Goal: Task Accomplishment & Management: Use online tool/utility

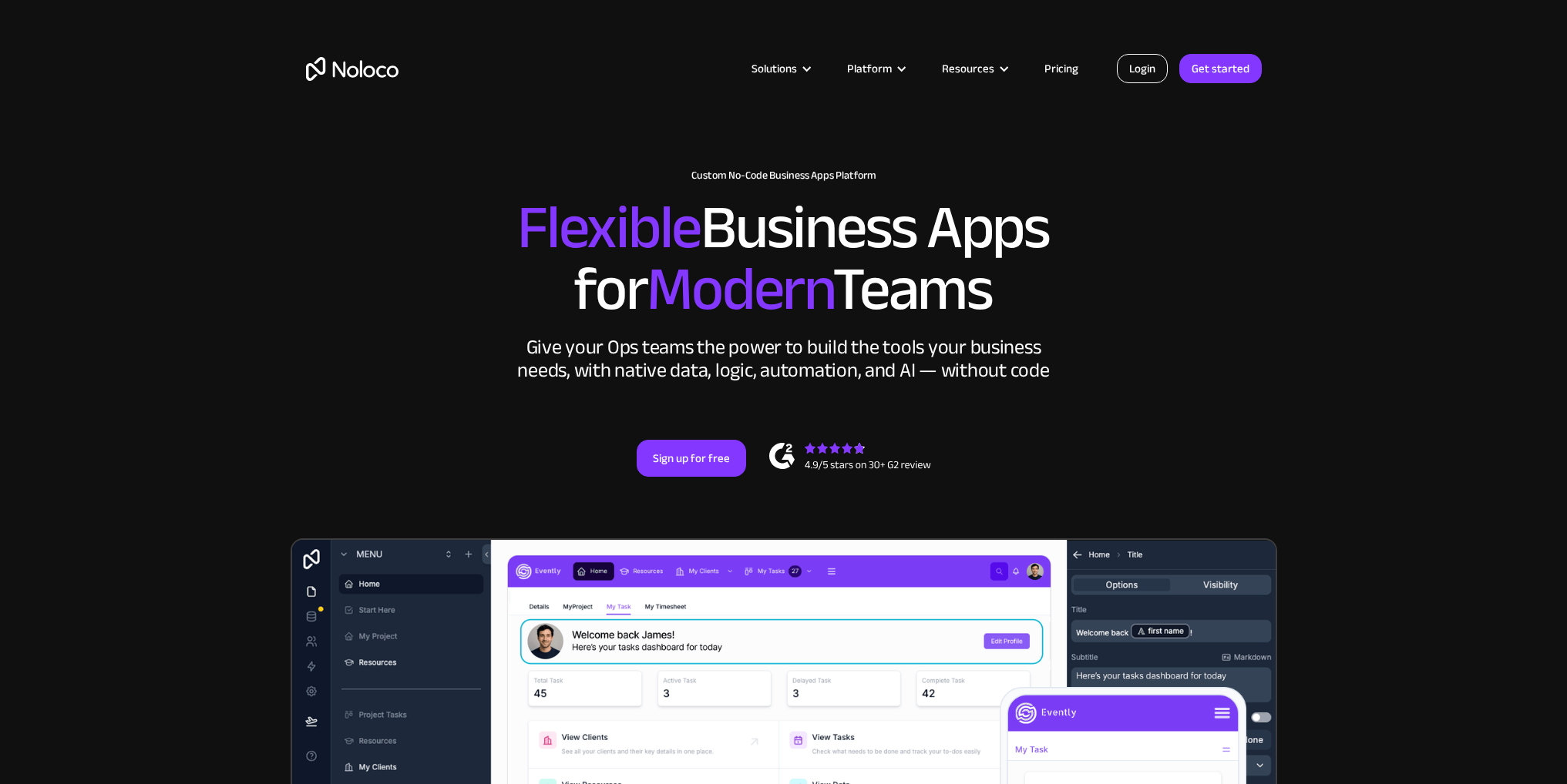
drag, startPoint x: 0, startPoint y: 0, endPoint x: 1160, endPoint y: 67, distance: 1161.9
click at [1158, 54] on div "Solutions Use Cases Business Types Project Management Keep track of customers, …" at bounding box center [784, 84] width 987 height 91
click at [1160, 68] on link "Login" at bounding box center [1142, 68] width 51 height 29
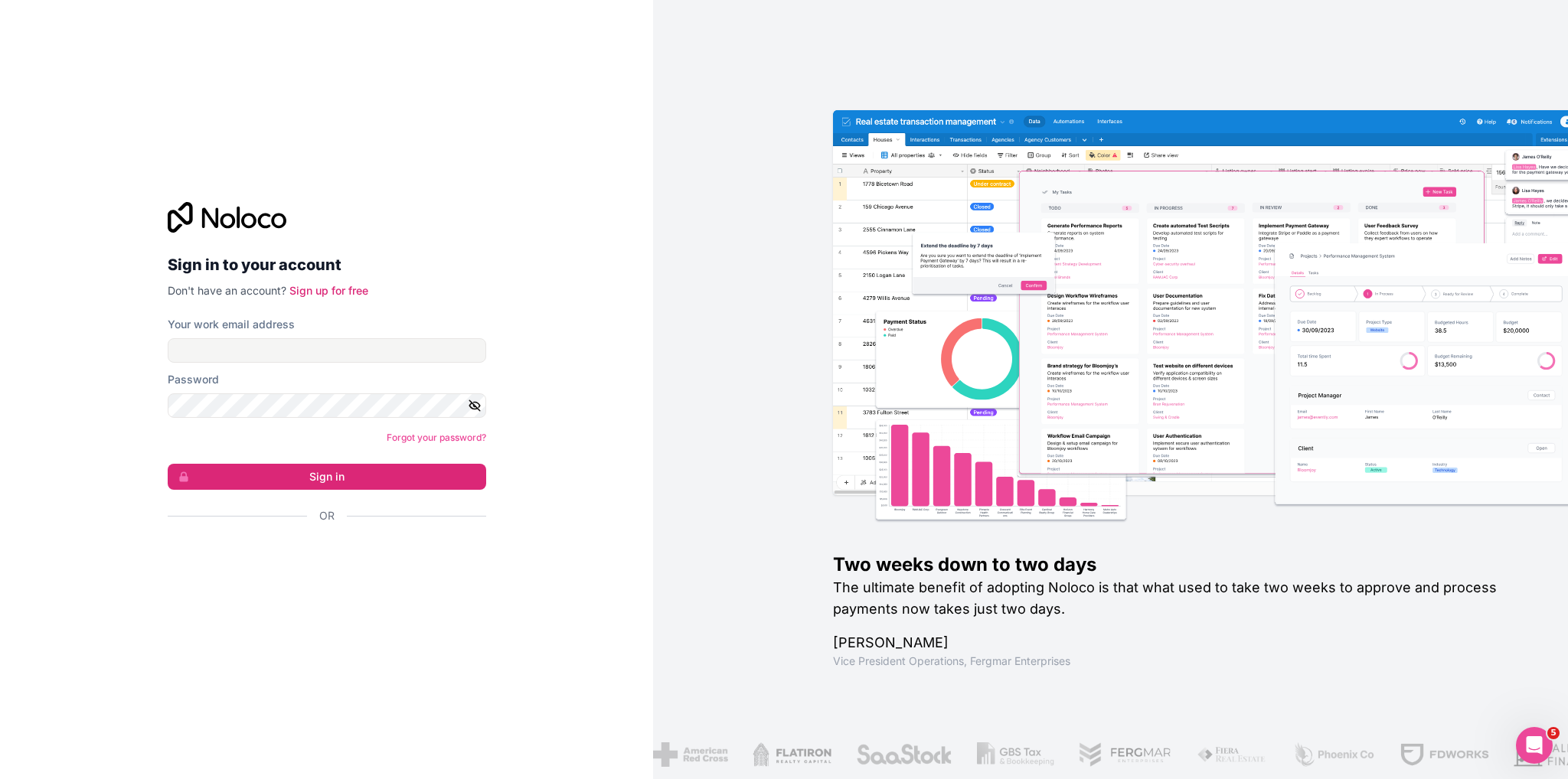
click at [603, 148] on div "Sign in to your account Don't have an account? Sign up for free Your work email…" at bounding box center [326, 389] width 653 height 779
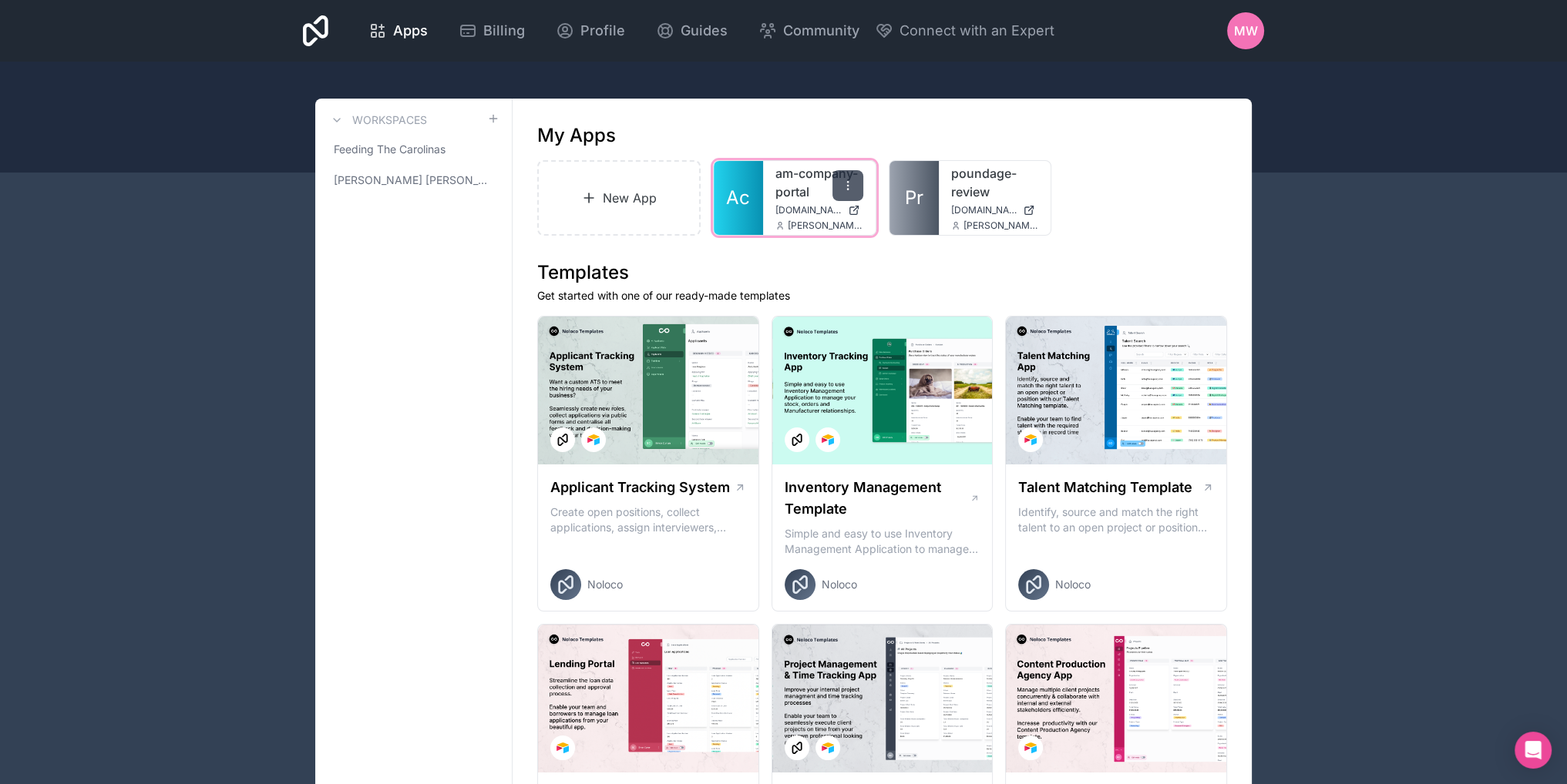
click at [850, 192] on div at bounding box center [847, 185] width 31 height 31
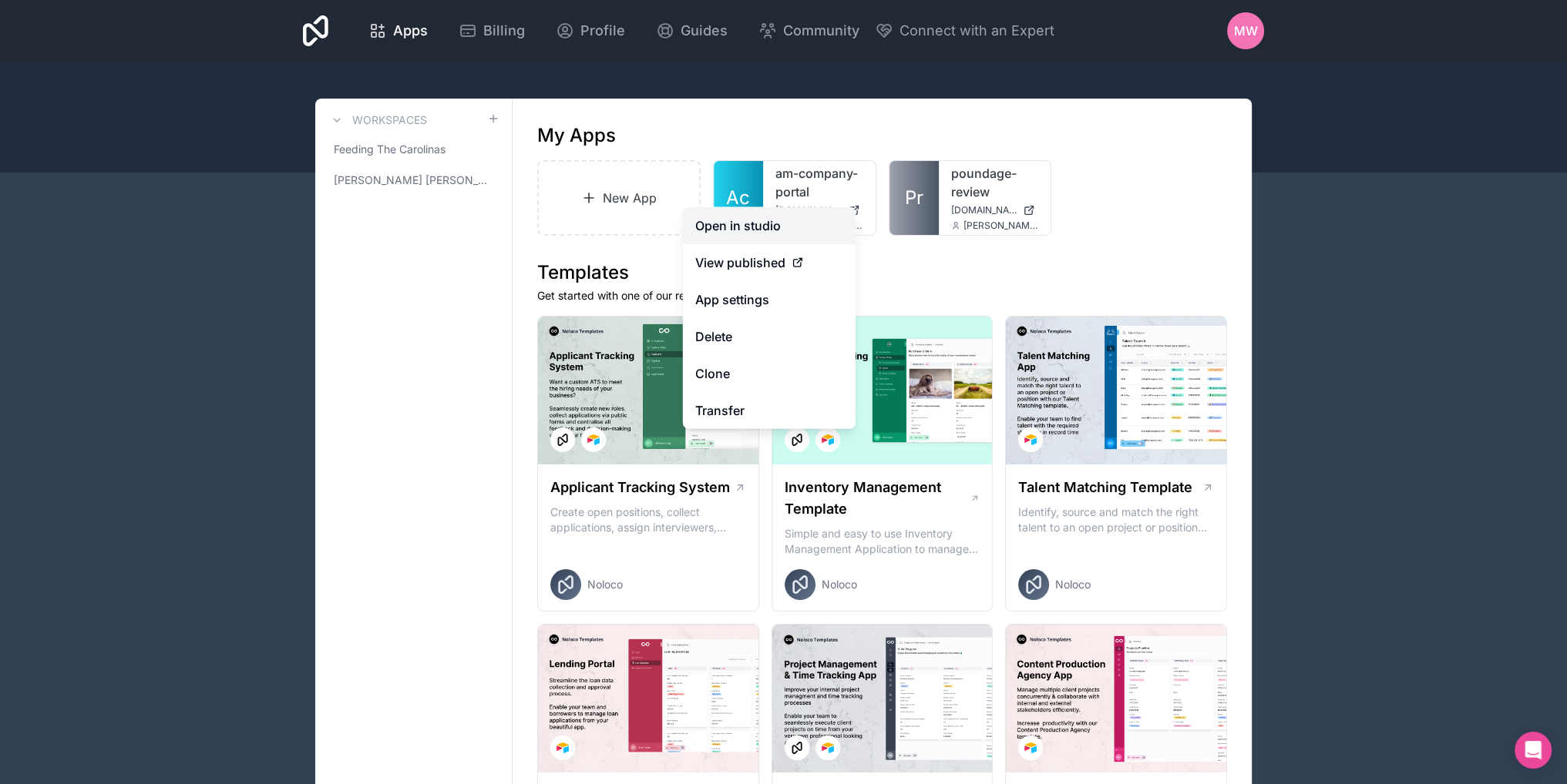
click at [758, 220] on link "Open in studio" at bounding box center [769, 226] width 172 height 37
